Goal: Task Accomplishment & Management: Complete application form

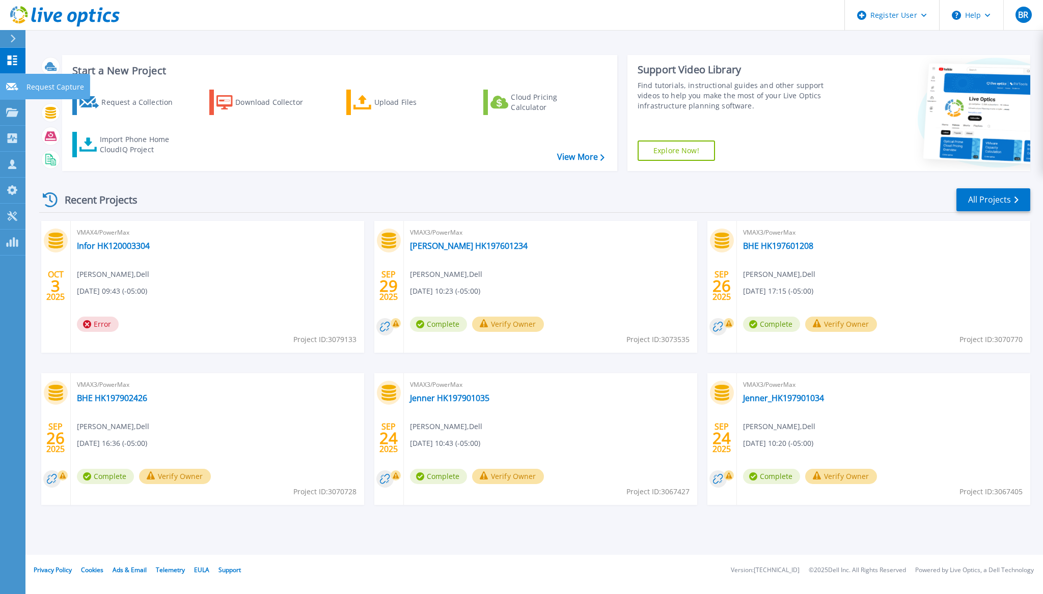
click at [12, 85] on icon at bounding box center [12, 87] width 12 height 8
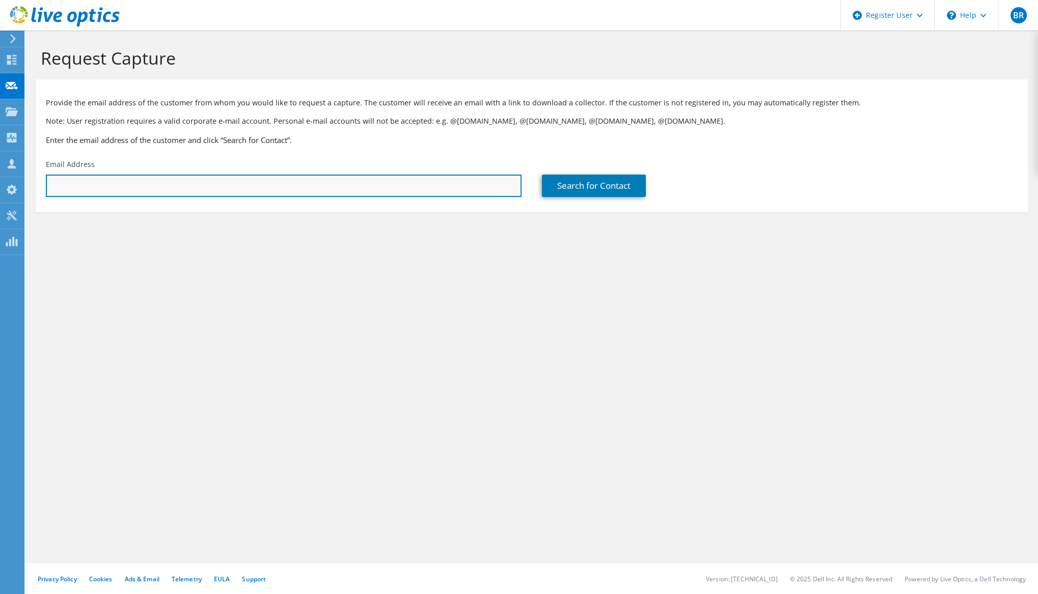
click at [79, 189] on input "text" at bounding box center [284, 186] width 476 height 22
type input "a"
click at [116, 184] on input "text" at bounding box center [284, 186] width 476 height 22
paste input ""Abdul Afroz Shaik" <afroz.shaik@infor.com>"
drag, startPoint x: 80, startPoint y: 185, endPoint x: 0, endPoint y: 184, distance: 79.9
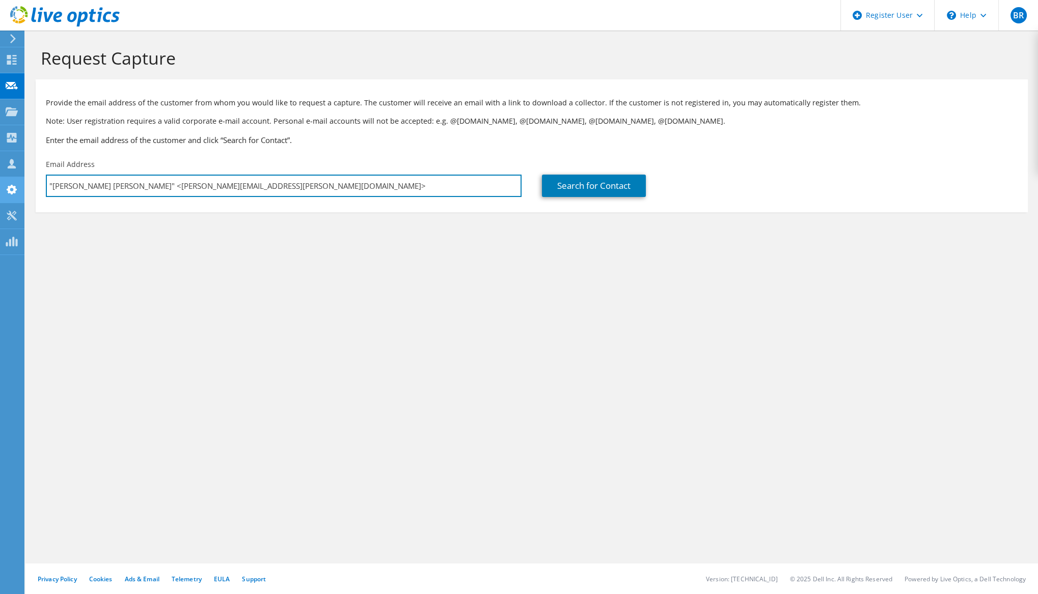
click at [0, 184] on div "BR Dell User Brian Rzepnicki Brian.Rzepnicki@dell.com Dell My Profile Log Out \…" at bounding box center [519, 297] width 1038 height 594
click at [148, 186] on input "afroz.shaik@infor.com>" at bounding box center [284, 186] width 476 height 22
type input "afroz.shaik@infor.com"
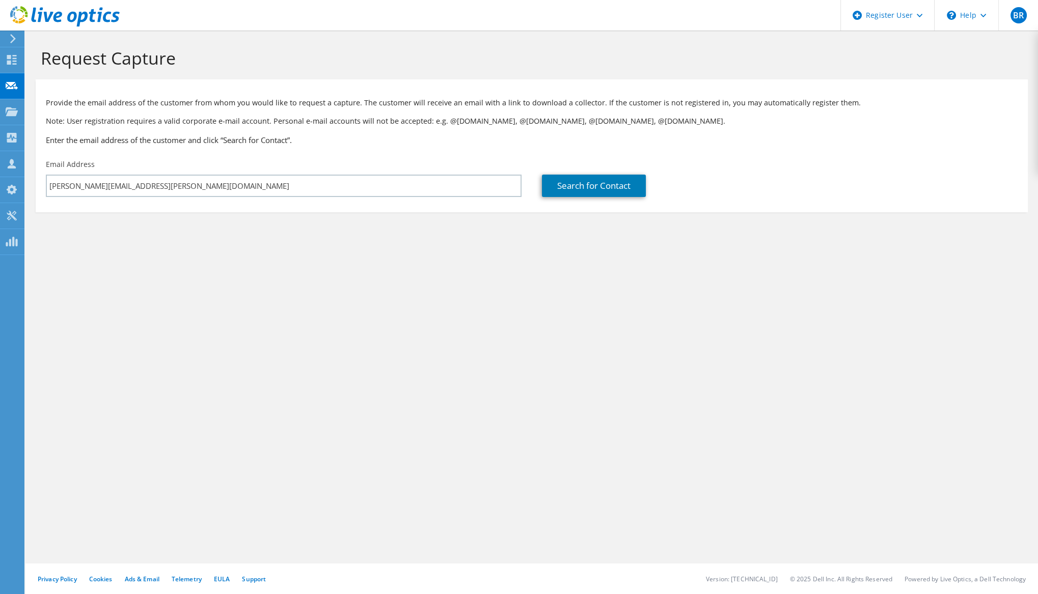
click at [755, 183] on div "Search for Contact" at bounding box center [780, 186] width 476 height 22
click at [621, 179] on link "Search for Contact" at bounding box center [594, 186] width 104 height 22
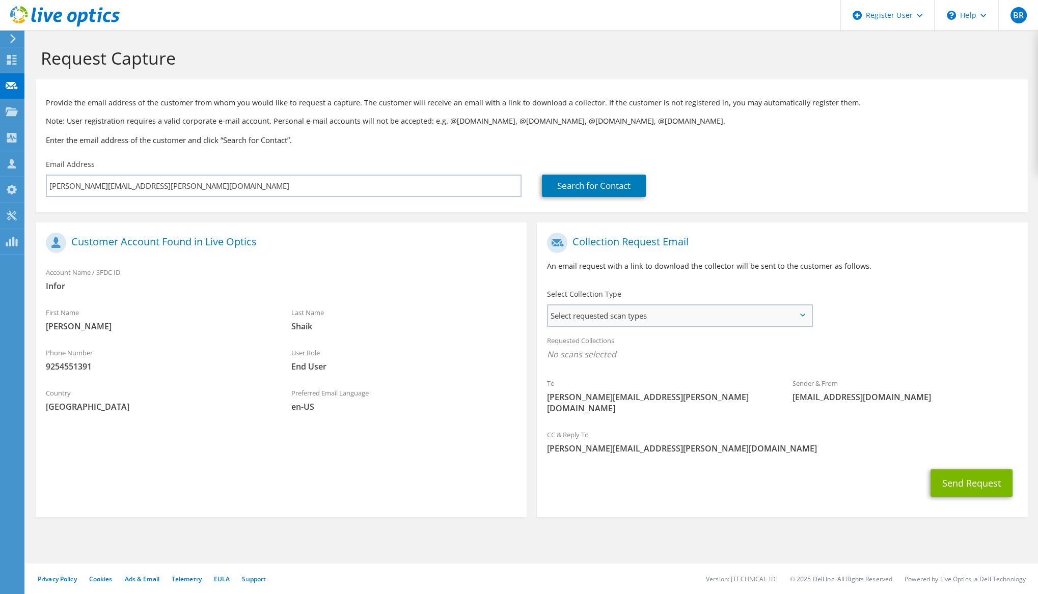
click at [603, 312] on span "Select requested scan types" at bounding box center [679, 315] width 263 height 20
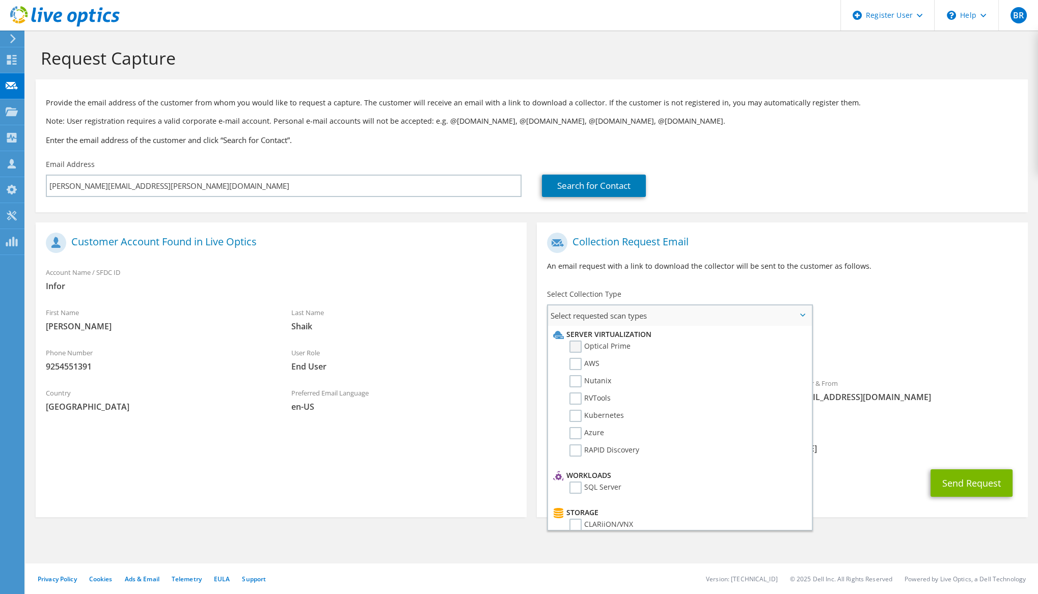
click at [579, 346] on label "Optical Prime" at bounding box center [599, 347] width 61 height 12
click at [0, 0] on input "Optical Prime" at bounding box center [0, 0] width 0 height 0
click at [979, 352] on span "Optical Prime" at bounding box center [782, 357] width 470 height 17
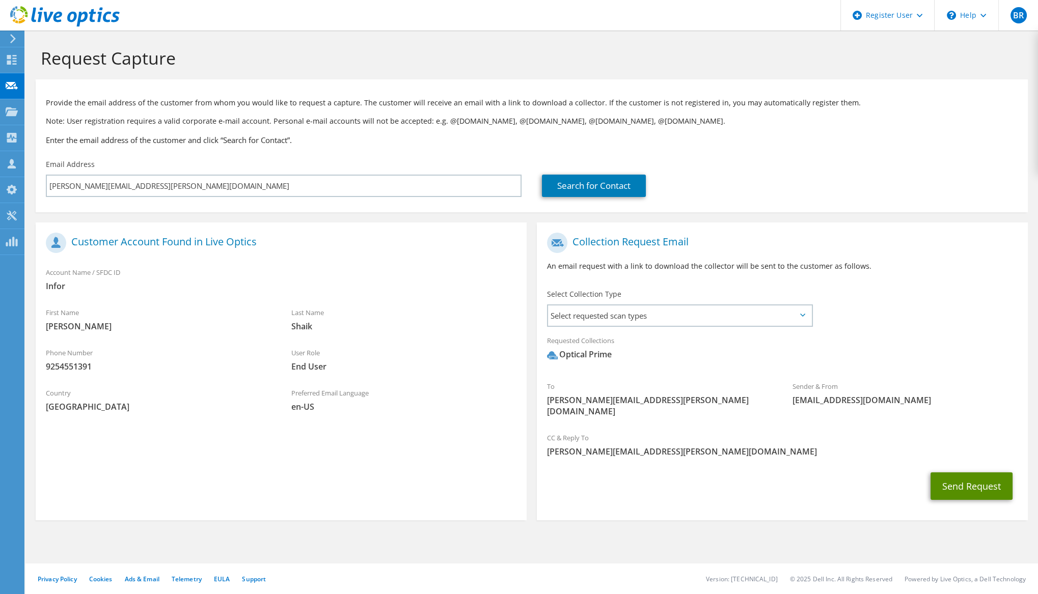
click at [954, 481] on button "Send Request" at bounding box center [971, 485] width 82 height 27
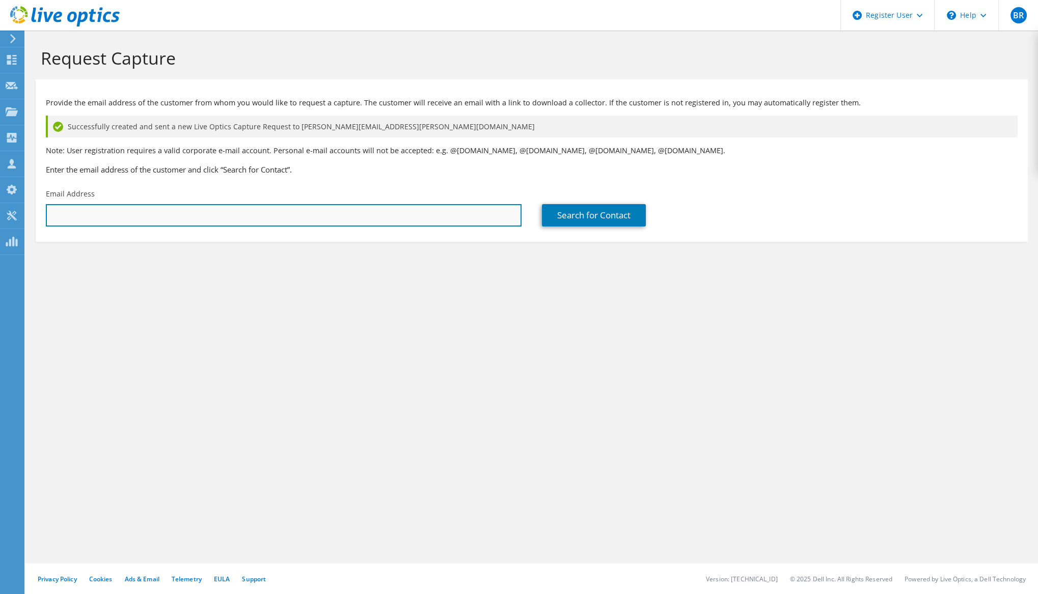
click at [83, 214] on input "text" at bounding box center [284, 215] width 476 height 22
type input "[PERSON_NAME][EMAIL_ADDRESS][PERSON_NAME][DOMAIN_NAME]"
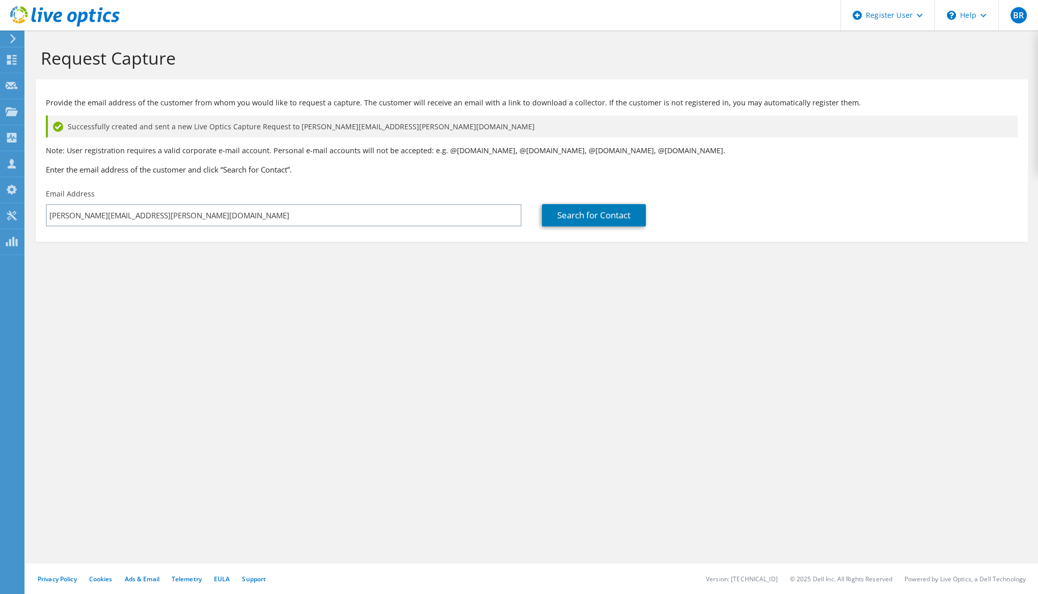
click at [569, 227] on div "Search for Contact" at bounding box center [780, 208] width 496 height 48
click at [580, 224] on link "Search for Contact" at bounding box center [594, 215] width 104 height 22
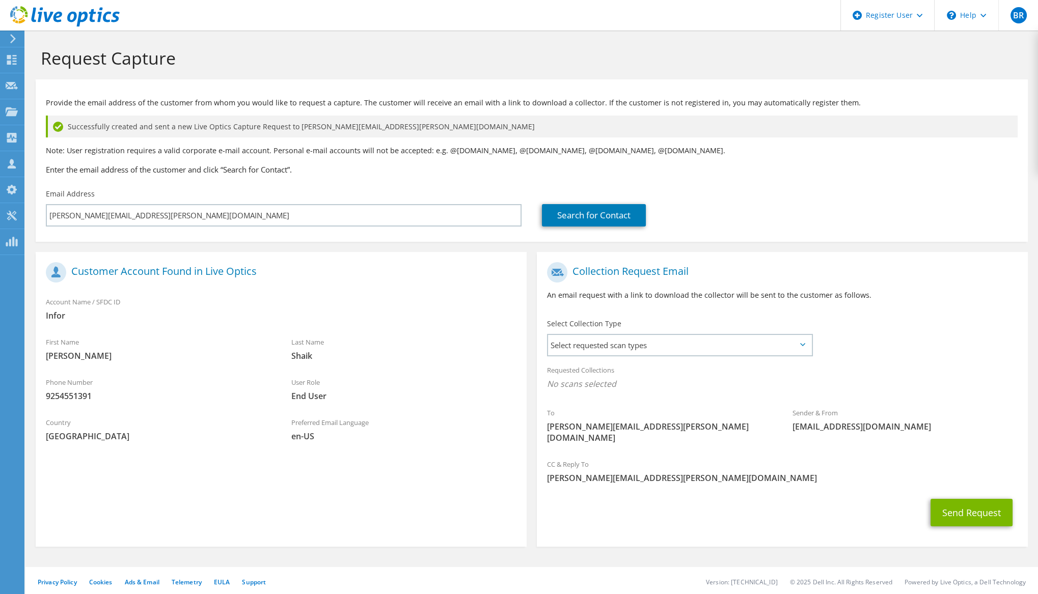
click at [615, 358] on div "Select Collection Type Select requested scan types Server Virtualization Optica…" at bounding box center [680, 337] width 286 height 46
click at [614, 341] on span "Select requested scan types" at bounding box center [679, 345] width 263 height 20
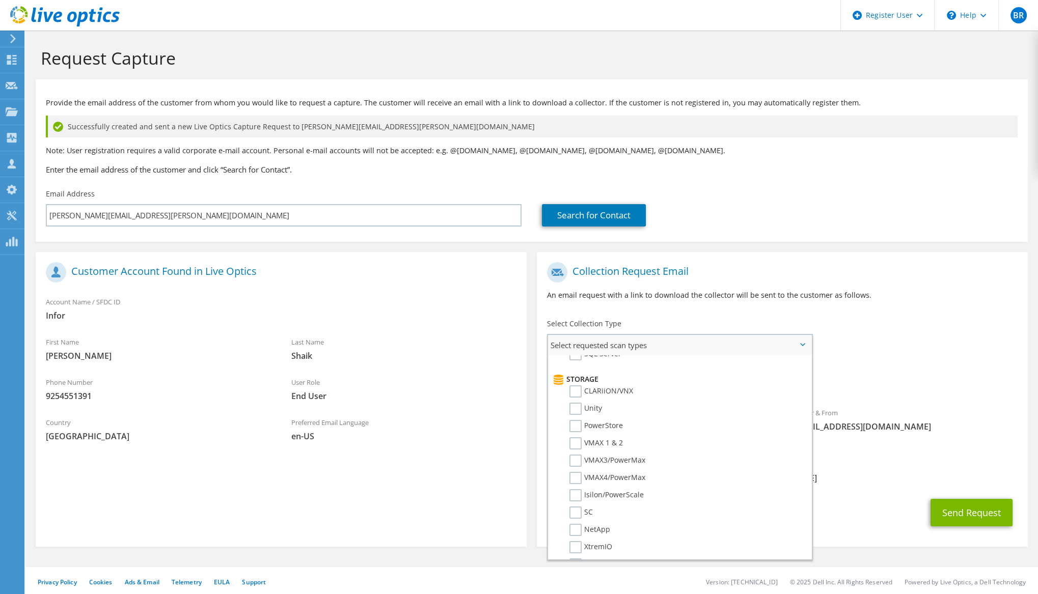
scroll to position [170, 0]
click at [574, 414] on label "PowerStore" at bounding box center [595, 419] width 53 height 12
click at [0, 0] on input "PowerStore" at bounding box center [0, 0] width 0 height 0
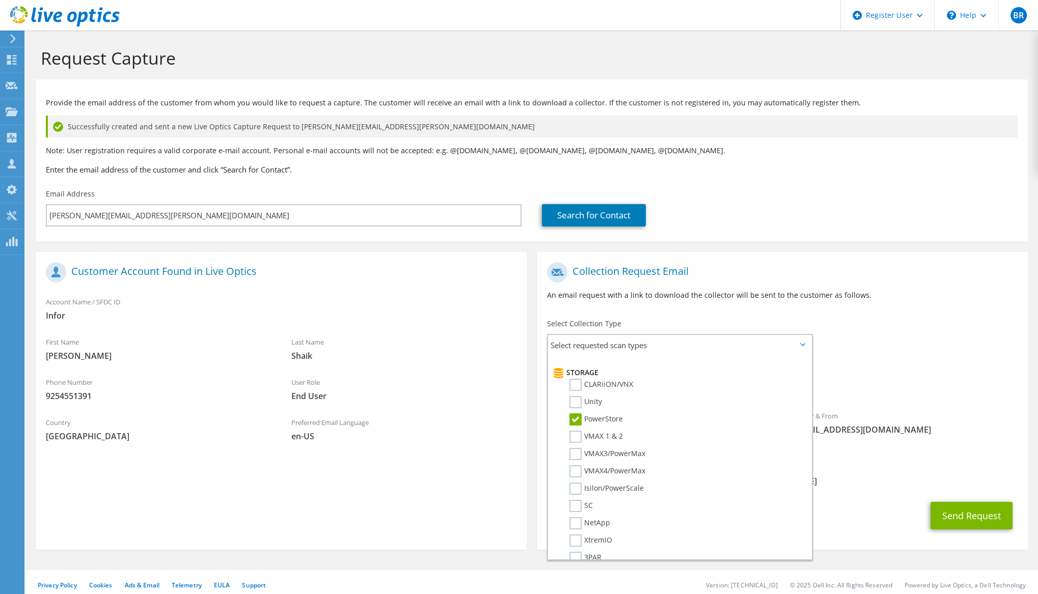
click at [910, 363] on div "Requested Collections No scans selected PowerStore" at bounding box center [782, 379] width 491 height 41
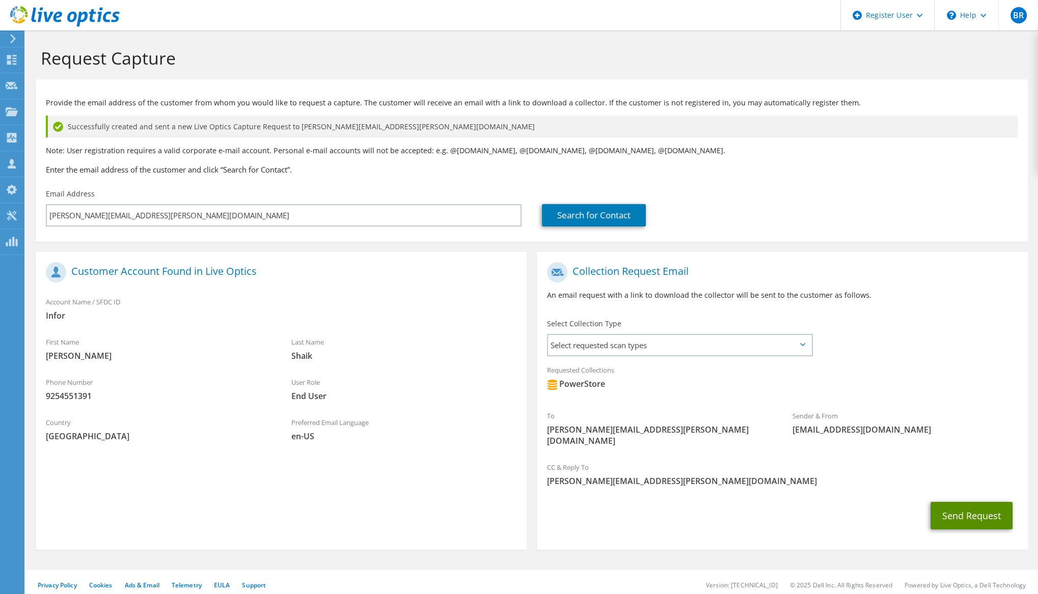
click at [955, 503] on button "Send Request" at bounding box center [971, 515] width 82 height 27
